Goal: Information Seeking & Learning: Learn about a topic

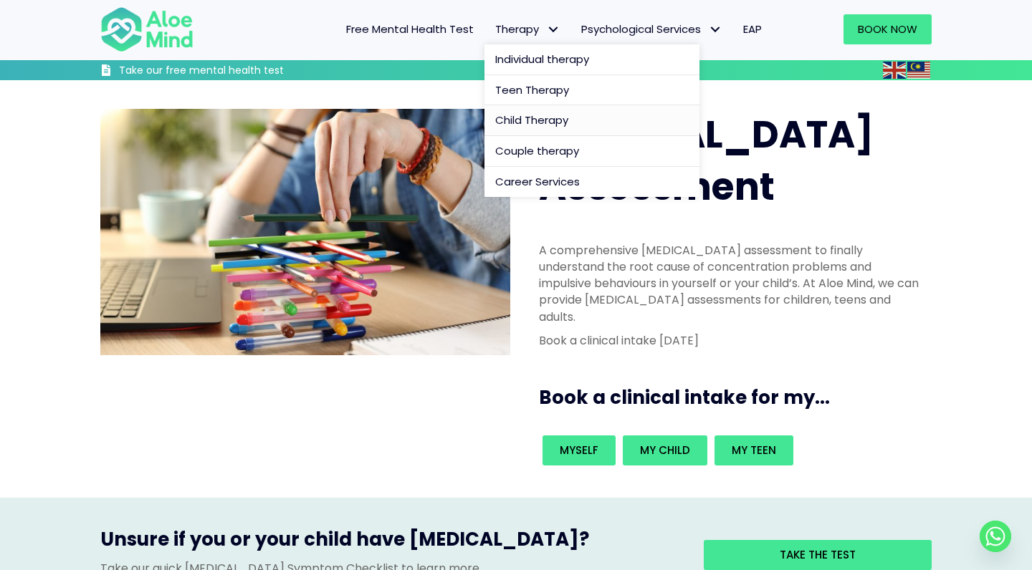
scroll to position [57, 0]
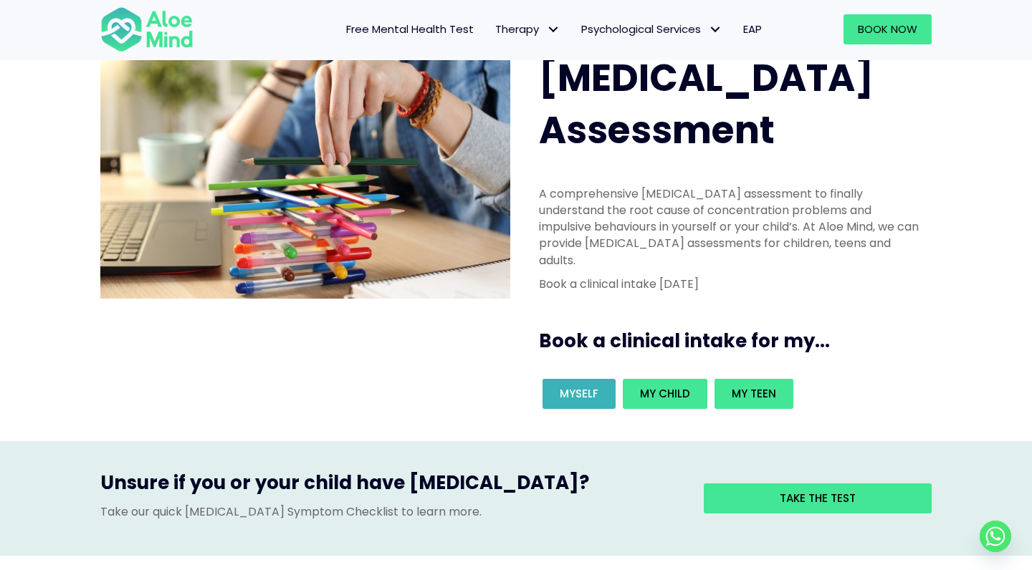
click at [586, 386] on span "Myself" at bounding box center [579, 393] width 39 height 15
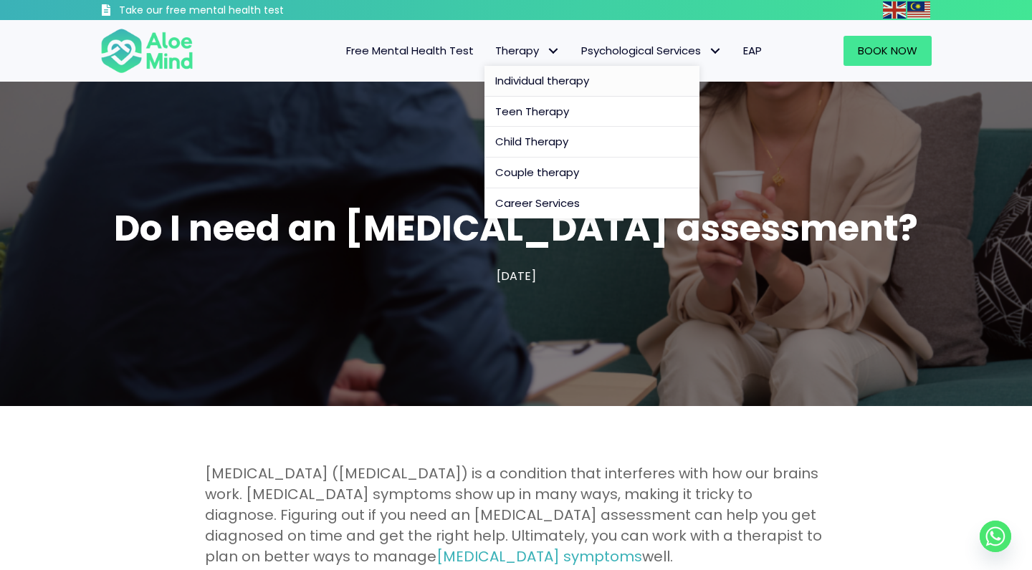
click at [528, 75] on span "Individual therapy" at bounding box center [542, 80] width 94 height 15
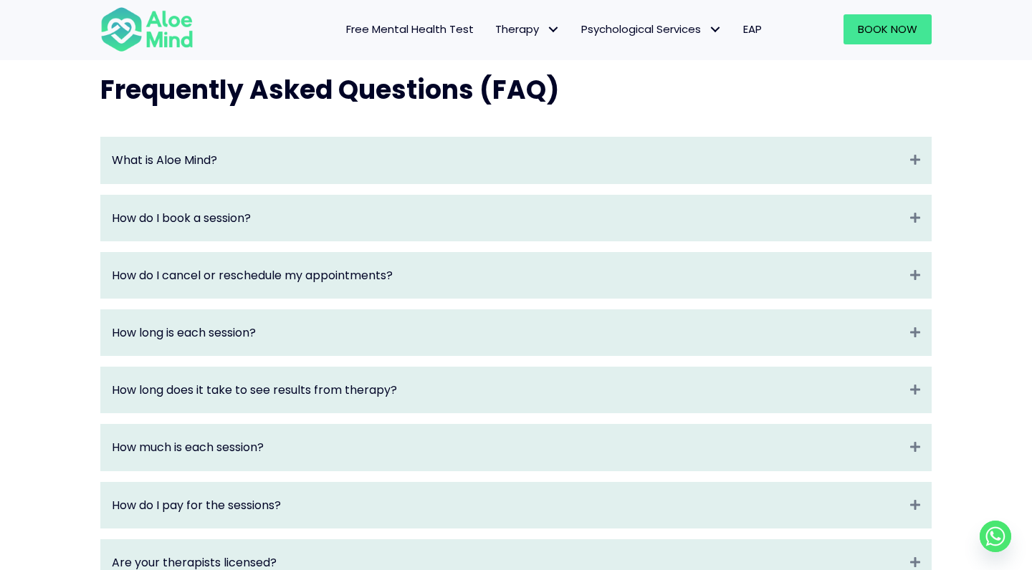
scroll to position [1499, 0]
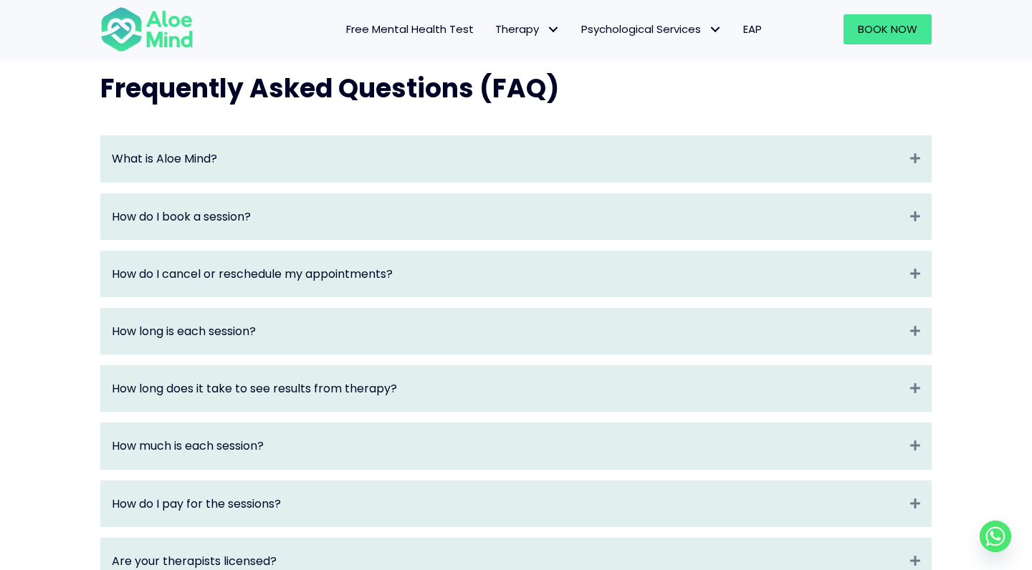
click at [864, 317] on div "How long is each session? Expand" at bounding box center [516, 331] width 830 height 45
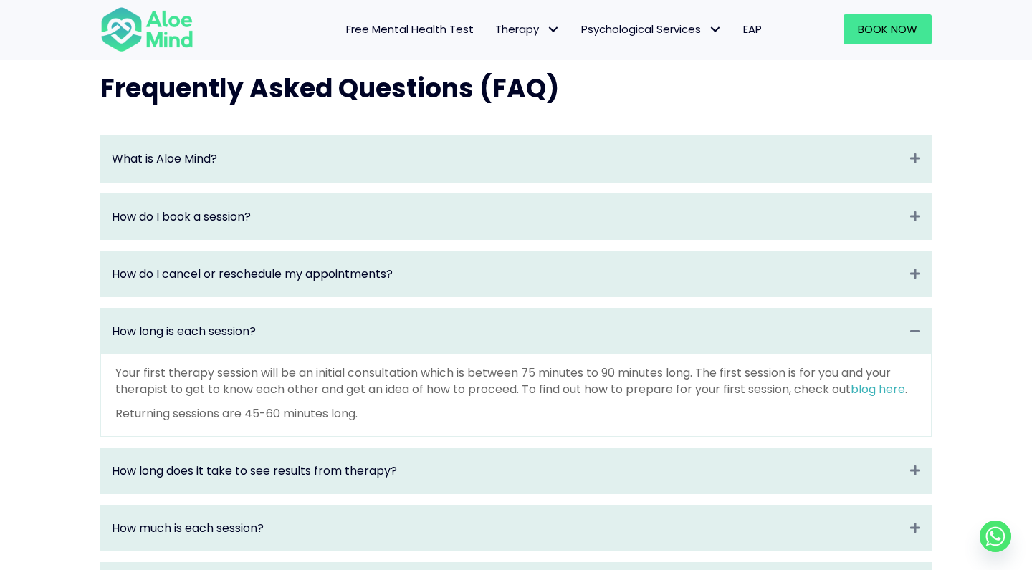
click at [900, 455] on div "How long does it take to see results from therapy? Expand" at bounding box center [516, 470] width 830 height 45
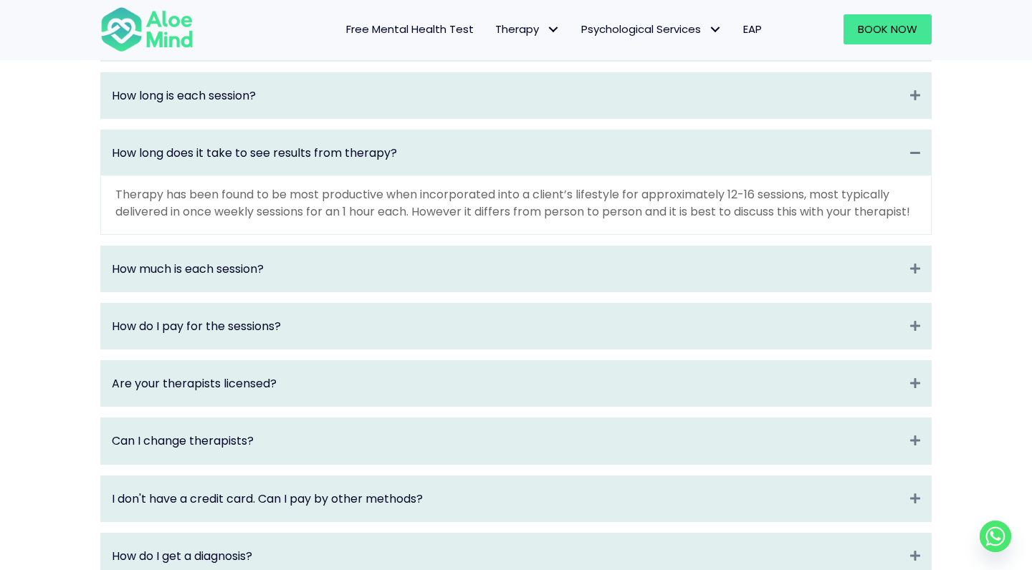
scroll to position [1755, 0]
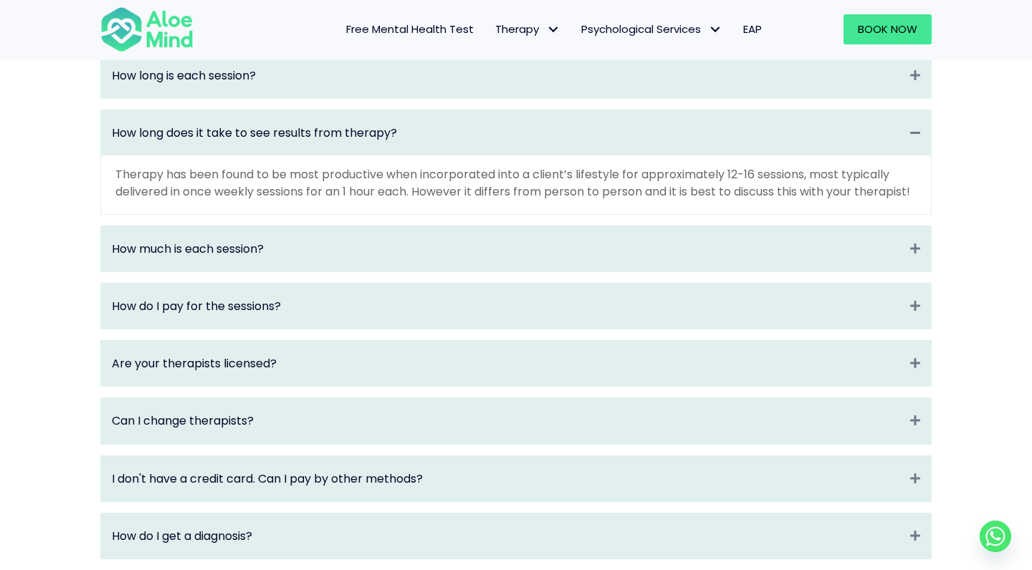
click at [892, 260] on div "How much is each session? Expand" at bounding box center [516, 248] width 830 height 45
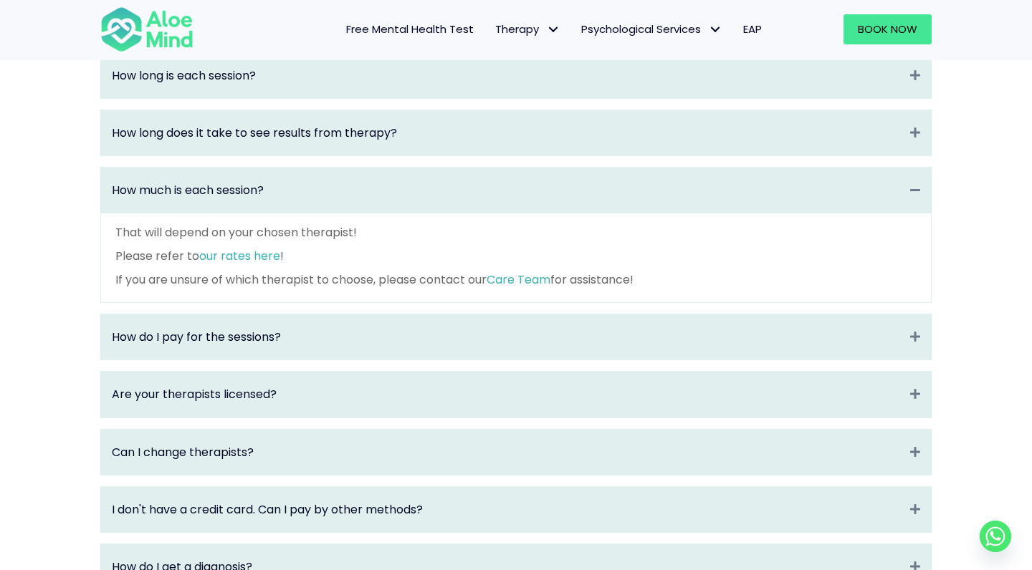
click at [256, 261] on link "our rates here" at bounding box center [239, 256] width 81 height 16
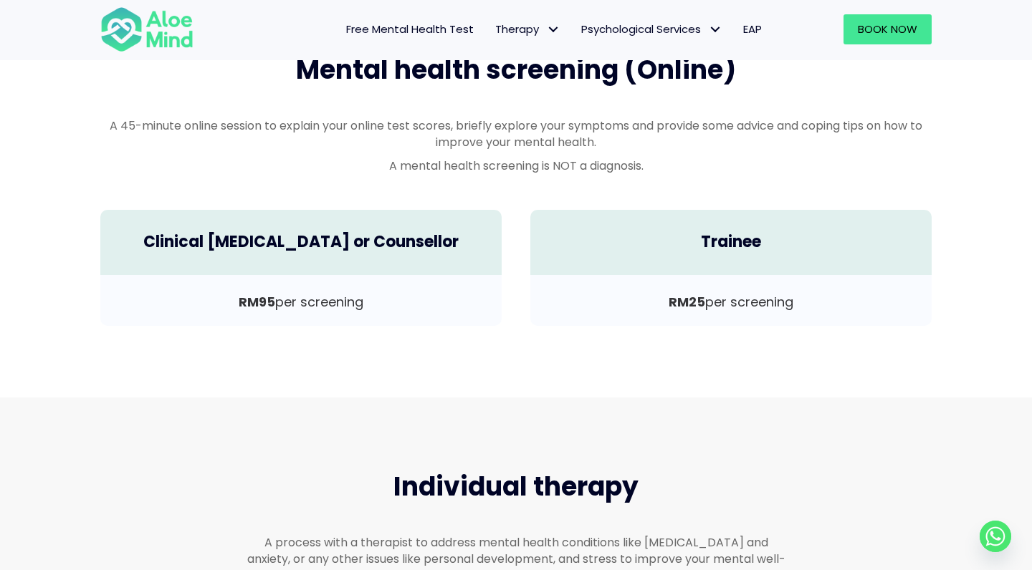
scroll to position [455, 0]
click at [376, 26] on span "Free Mental Health Test" at bounding box center [410, 28] width 128 height 15
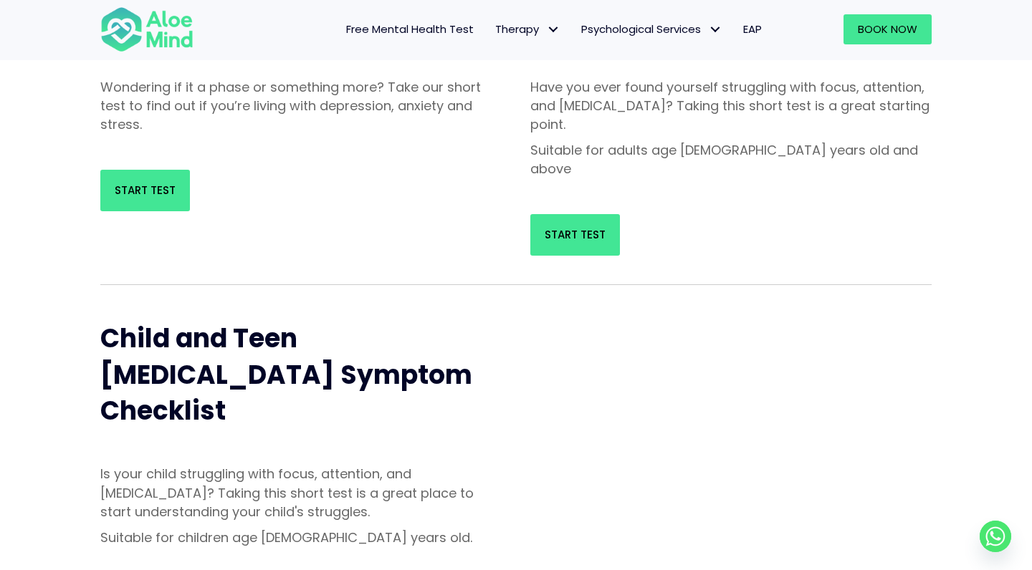
scroll to position [273, 0]
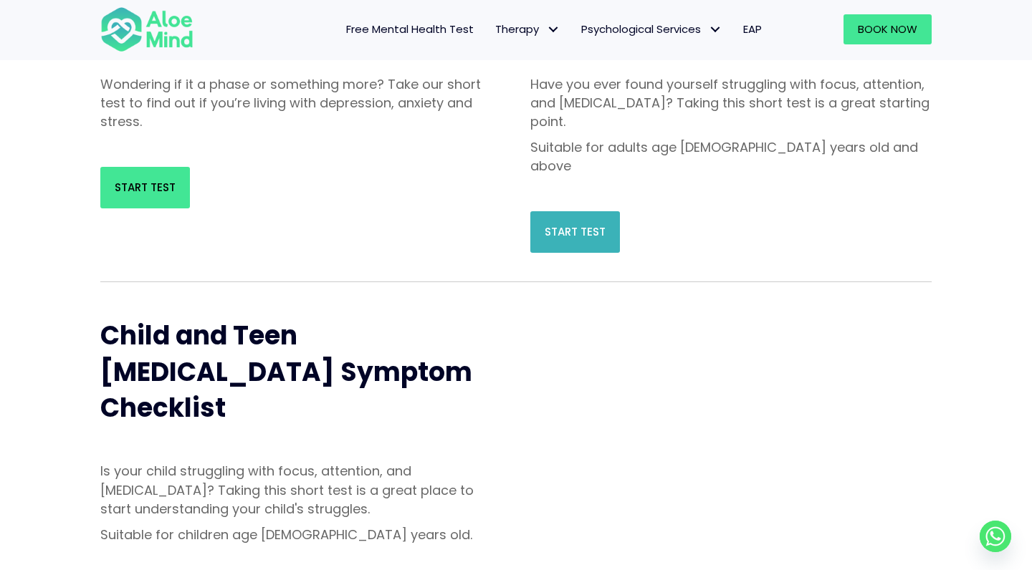
click at [568, 211] on link "Start Test" at bounding box center [575, 232] width 90 height 42
